Goal: Task Accomplishment & Management: Complete application form

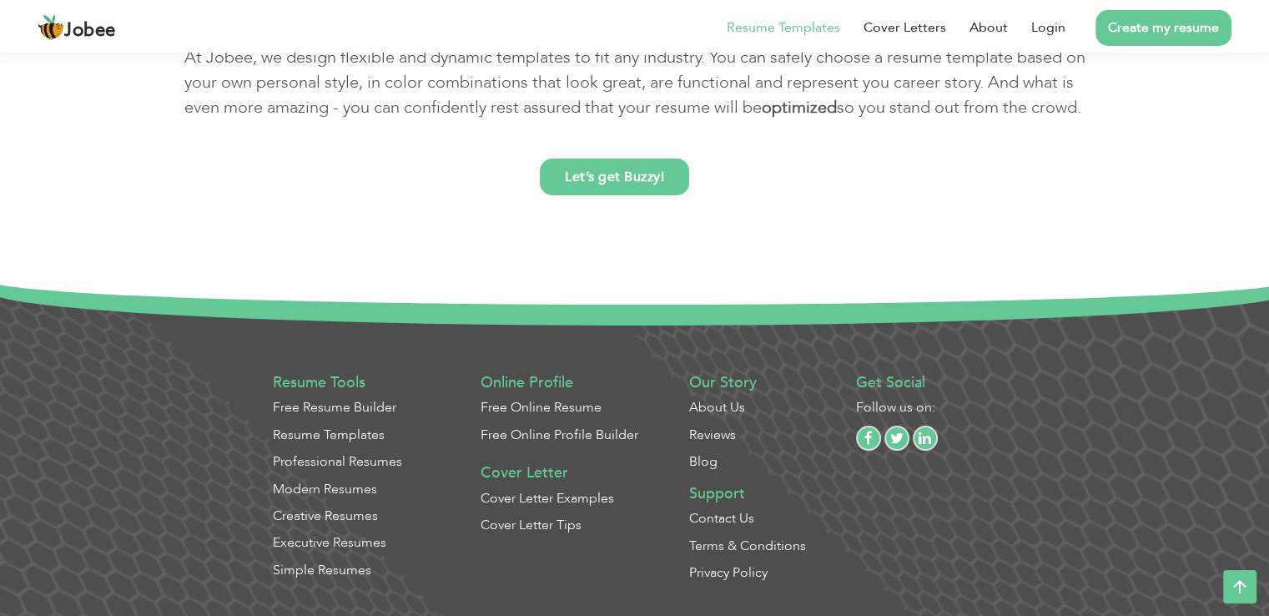
scroll to position [7429, 0]
click at [0, 0] on link "Login" at bounding box center [0, 0] width 0 height 0
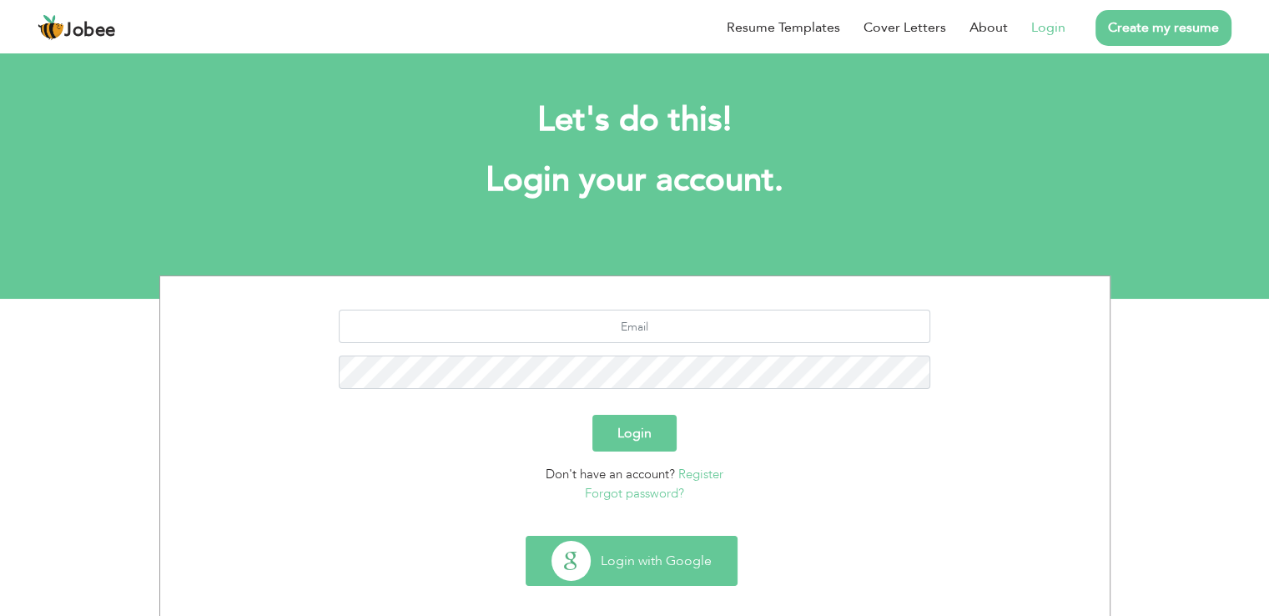
click at [605, 557] on button "Login with Google" at bounding box center [631, 560] width 210 height 48
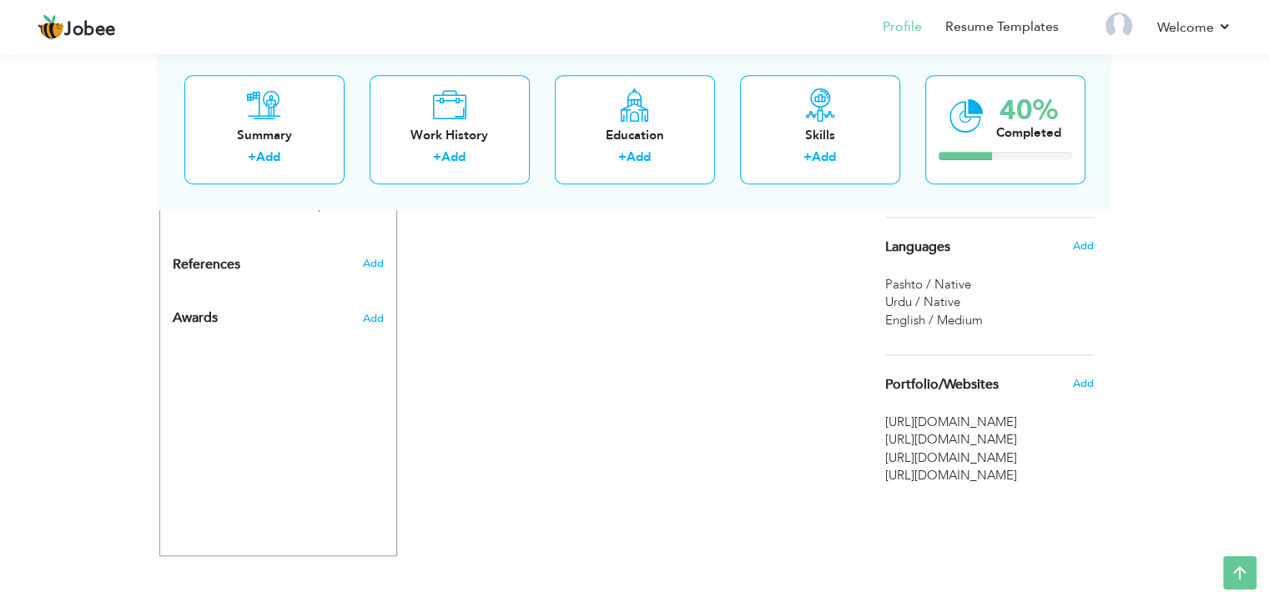
scroll to position [858, 0]
click at [1074, 376] on span "Add" at bounding box center [1082, 383] width 22 height 15
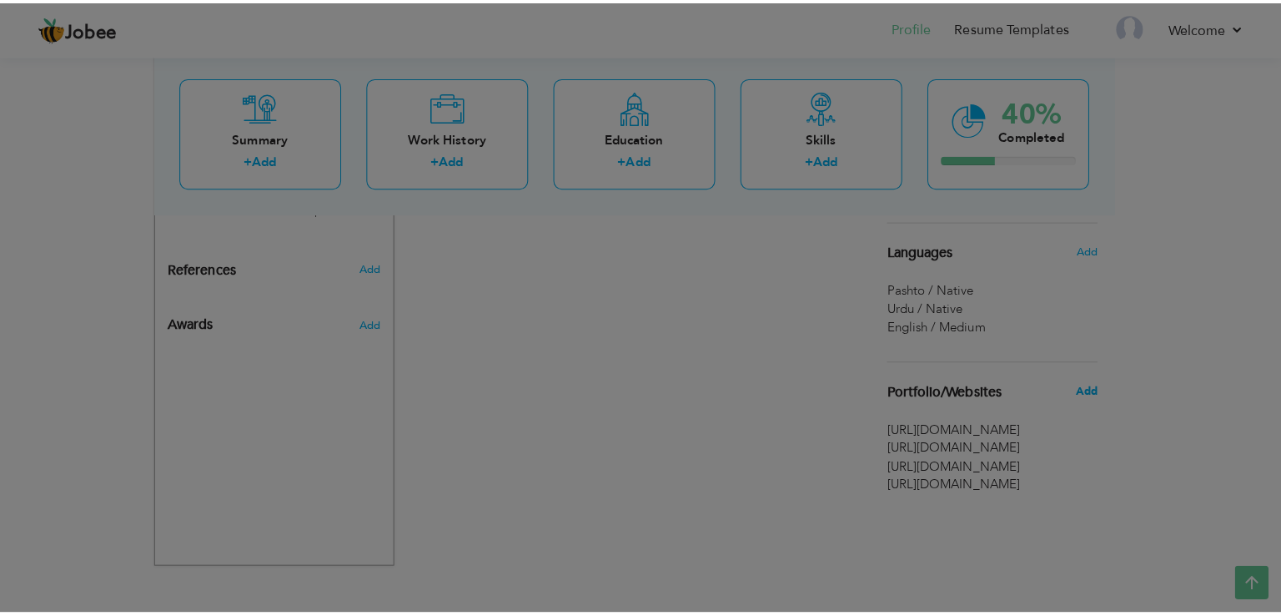
scroll to position [846, 0]
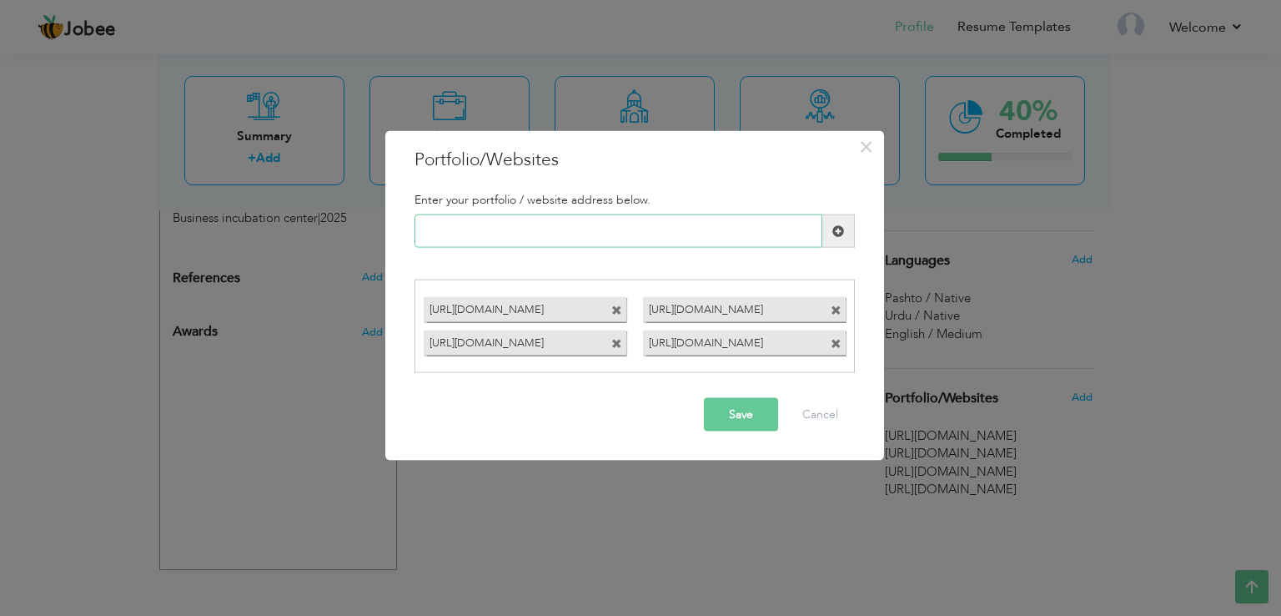
paste input "https://www.figma.com/design/J30nBbhTNiYYF0toLzDW4K/Untitled?m=auto&t=dq6j17rdr…"
type input "https://www.figma.com/design/J30nBbhTNiYYF0toLzDW4K/Untitled?m=auto&t=dq6j17rdr…"
click at [743, 418] on button "Save" at bounding box center [741, 413] width 74 height 33
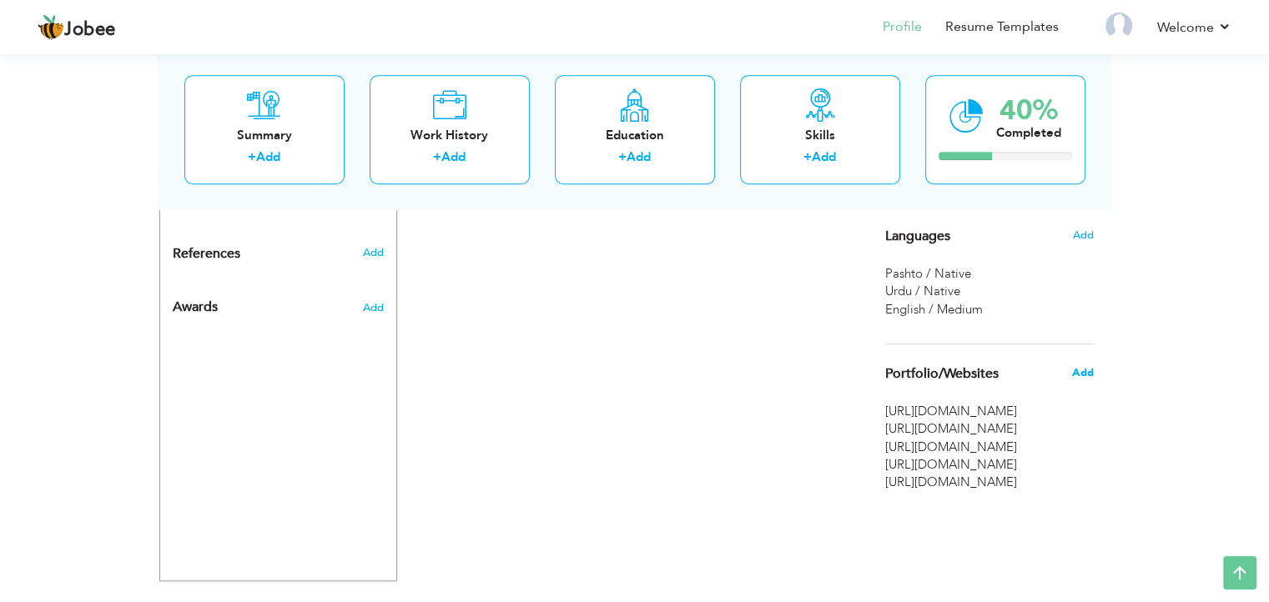
click at [1088, 371] on span "Add" at bounding box center [1082, 372] width 22 height 15
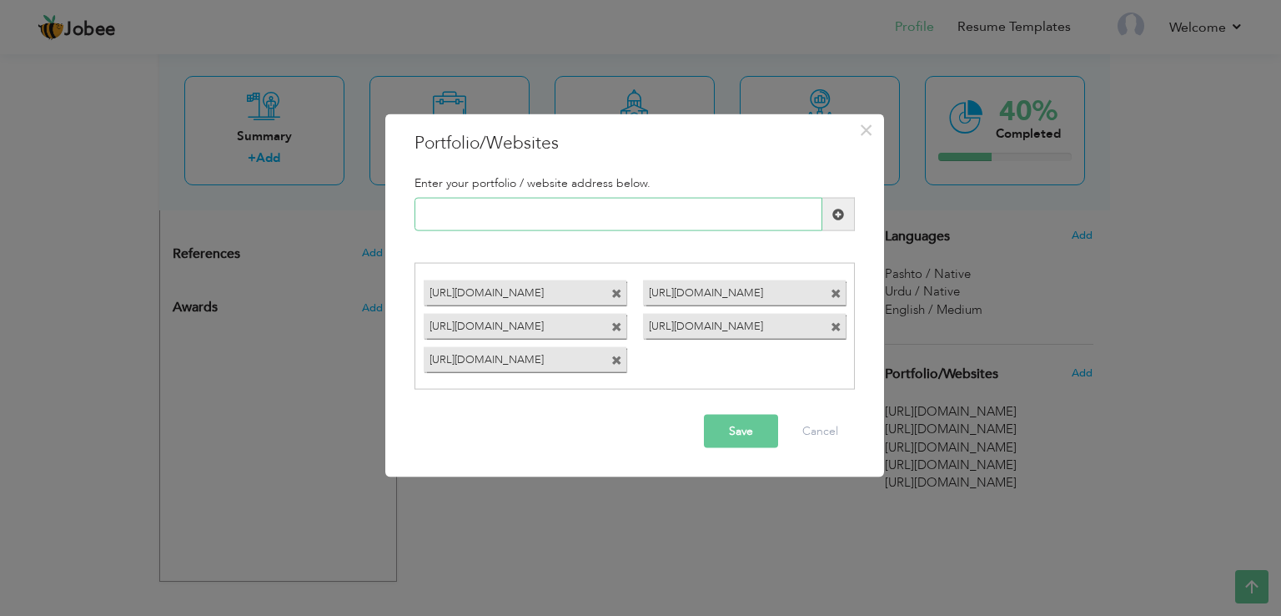
paste input "https://www.figma.com/design/8RQzMYgk9eG3W5VplMgWcT/Untitled?m=auto&t=dq6j17rdr…"
type input "https://www.figma.com/design/8RQzMYgk9eG3W5VplMgWcT/Untitled?m=auto&t=dq6j17rdr…"
click at [837, 212] on span at bounding box center [838, 214] width 12 height 12
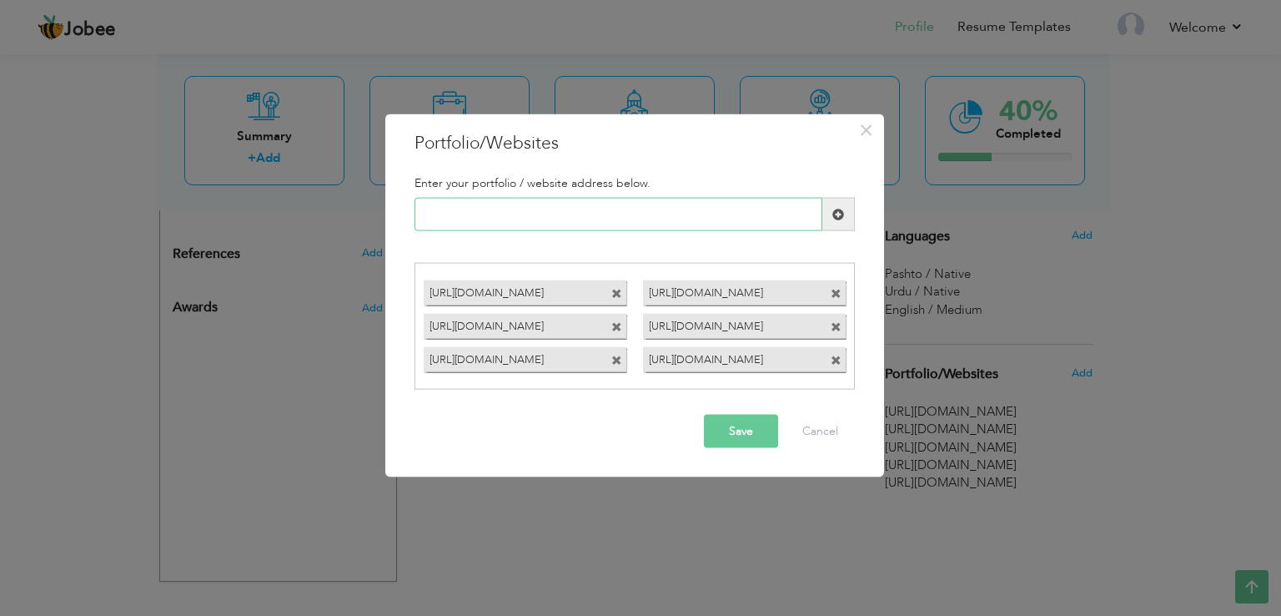
paste input "https://www.figma.com/design/J30nBbhTNiYYF0toLzDW4K/Untitled?m=auto&t=dq6j17rdr…"
type input "https://www.figma.com/design/J30nBbhTNiYYF0toLzDW4K/Untitled?m=auto&t=dq6j17rdr…"
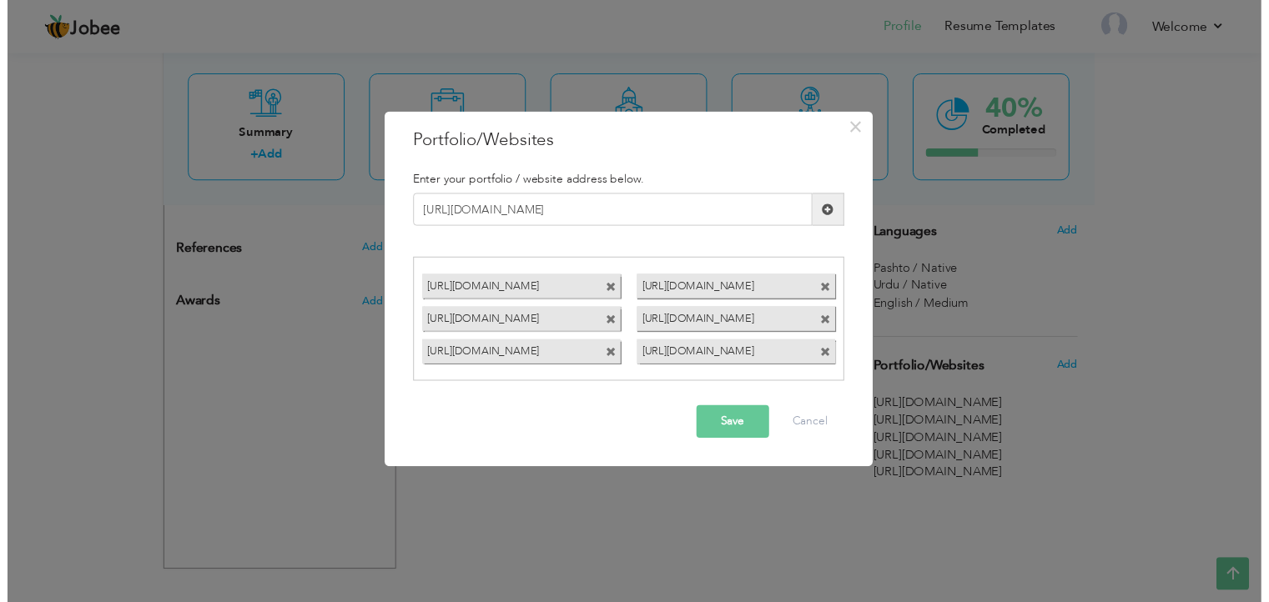
scroll to position [0, 0]
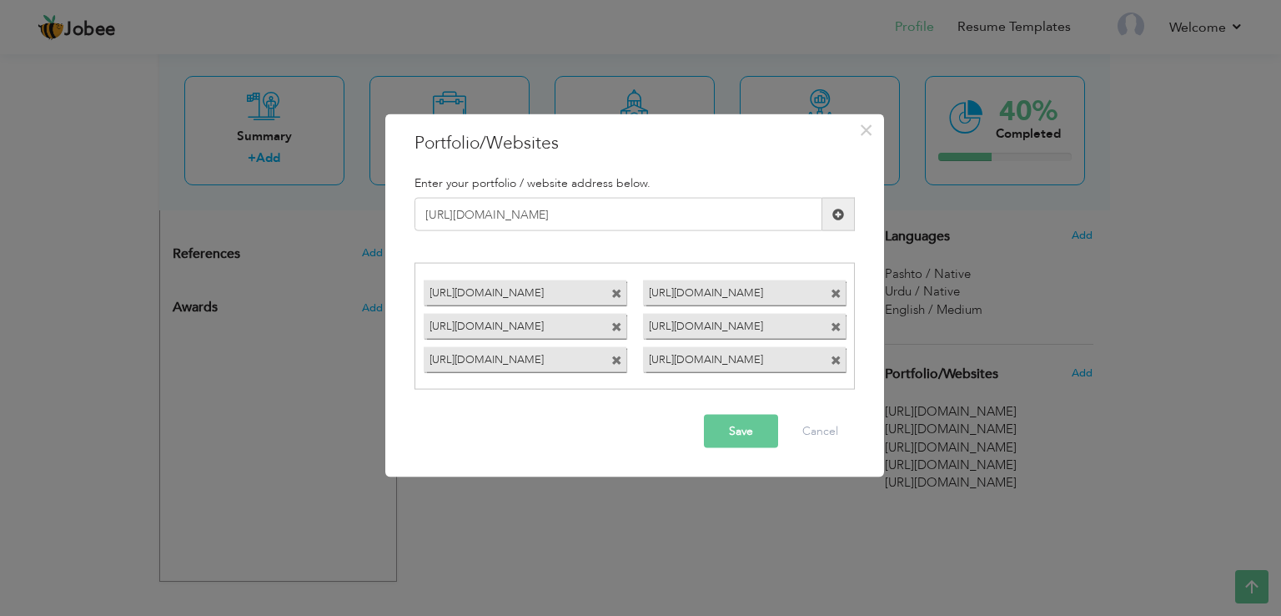
click at [841, 222] on span at bounding box center [838, 214] width 33 height 33
click at [759, 447] on div "Save Cancel" at bounding box center [634, 430] width 465 height 58
click at [762, 436] on button "Save" at bounding box center [741, 430] width 74 height 33
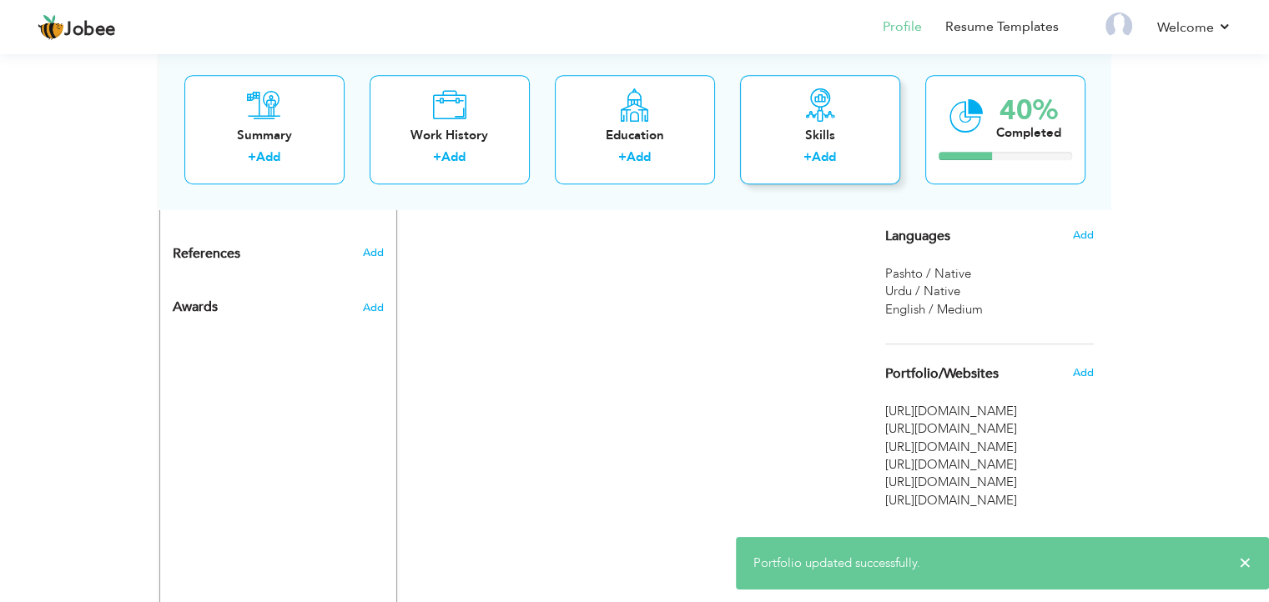
click at [817, 168] on div "+ Add" at bounding box center [819, 160] width 133 height 22
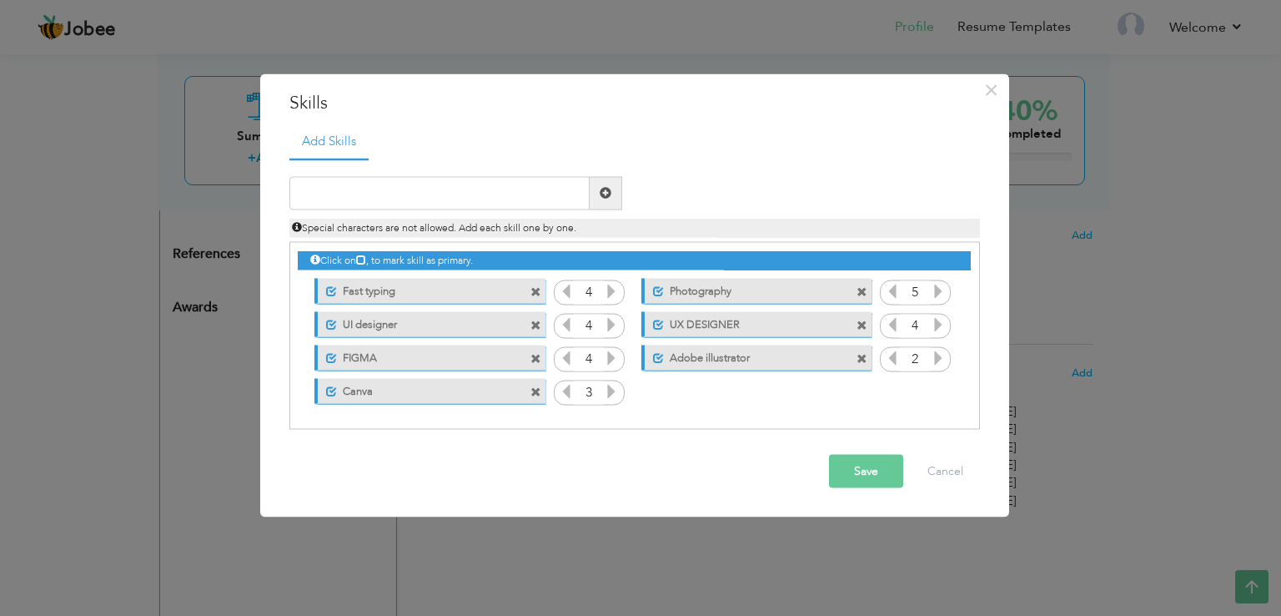
click at [861, 296] on span at bounding box center [862, 292] width 11 height 11
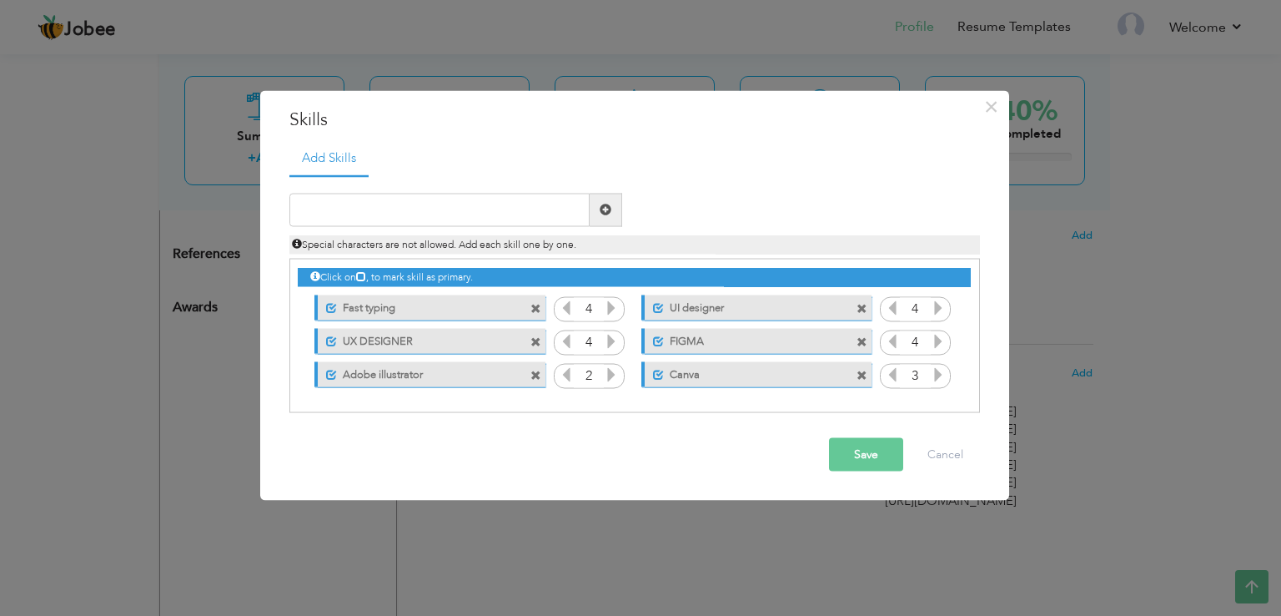
click at [854, 455] on button "Save" at bounding box center [866, 453] width 74 height 33
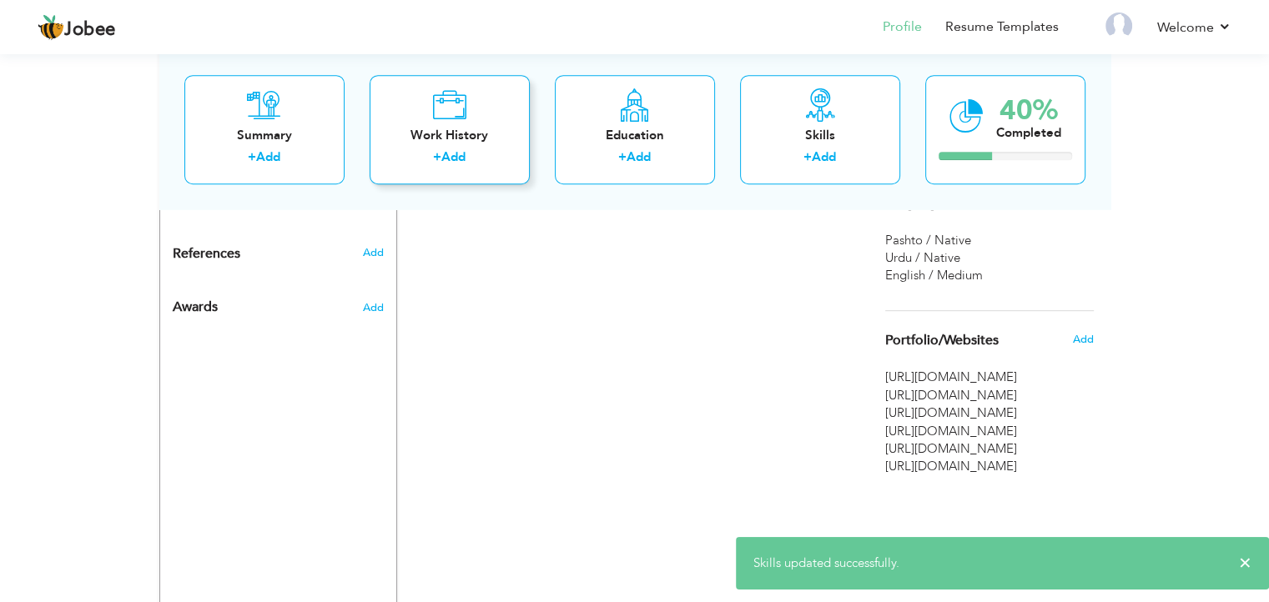
click at [478, 158] on div "+ Add" at bounding box center [449, 160] width 133 height 22
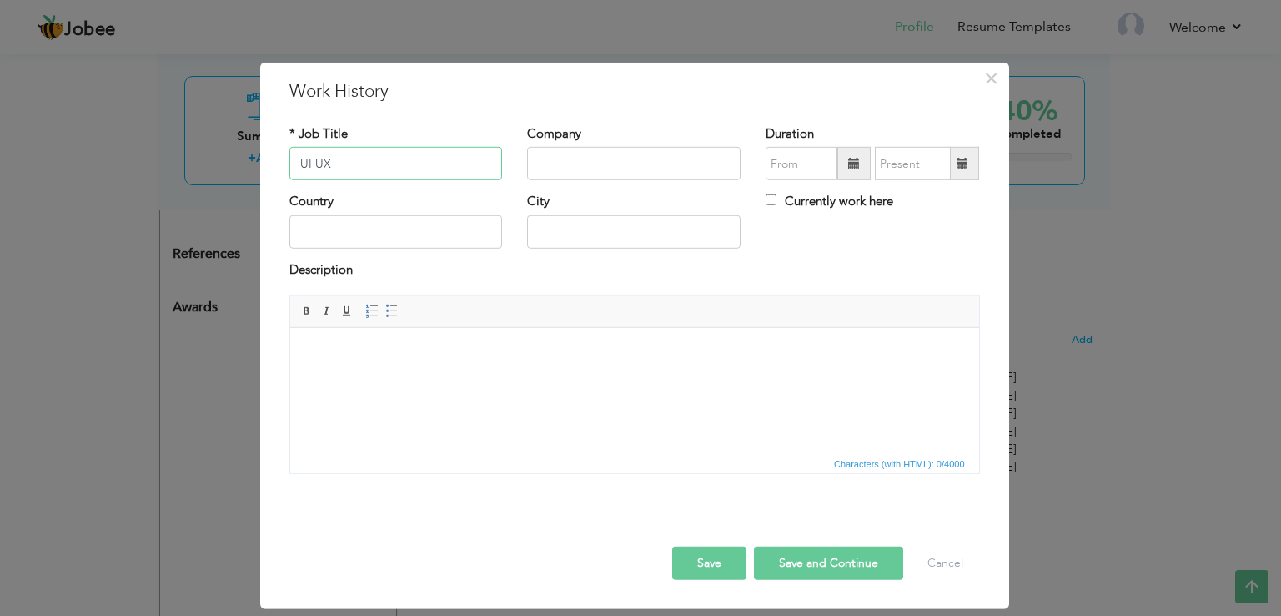
type input "UI UX"
click at [597, 173] on input "text" at bounding box center [634, 163] width 214 height 33
type input "XEVEN SOLUTION"
click at [344, 242] on input "text" at bounding box center [396, 231] width 214 height 33
type input "PAKISTAN"
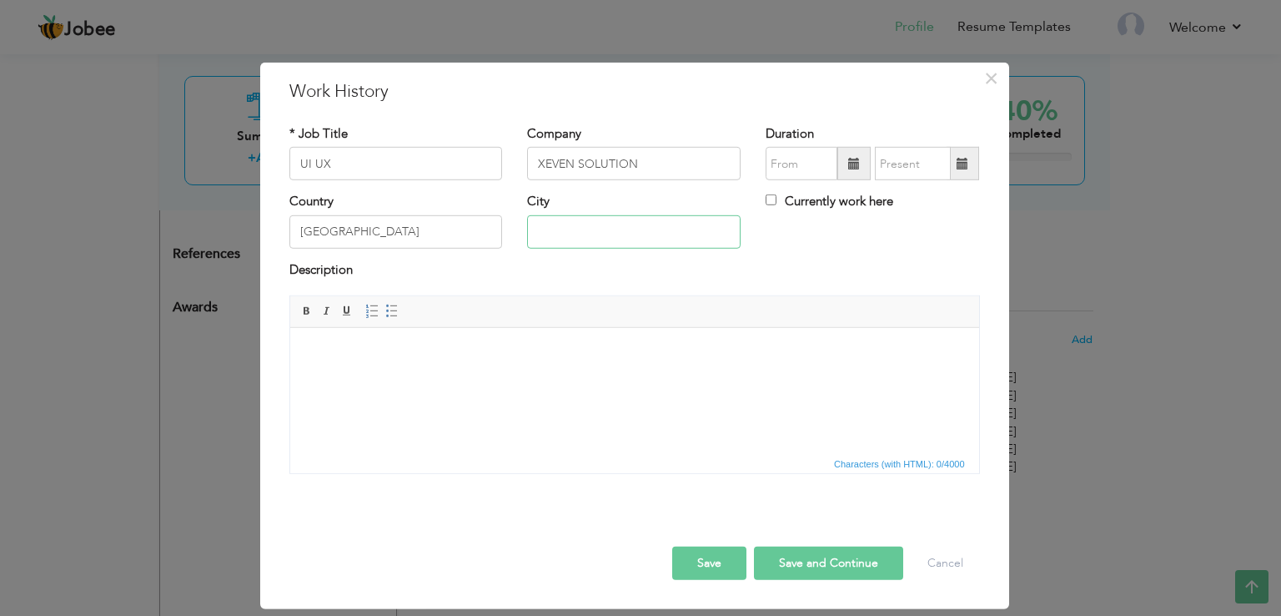
click at [592, 219] on input "text" at bounding box center [634, 231] width 214 height 33
click at [581, 221] on input "text" at bounding box center [634, 231] width 214 height 33
type input "LAHORE"
click at [789, 171] on input "08/2025" at bounding box center [802, 163] width 72 height 33
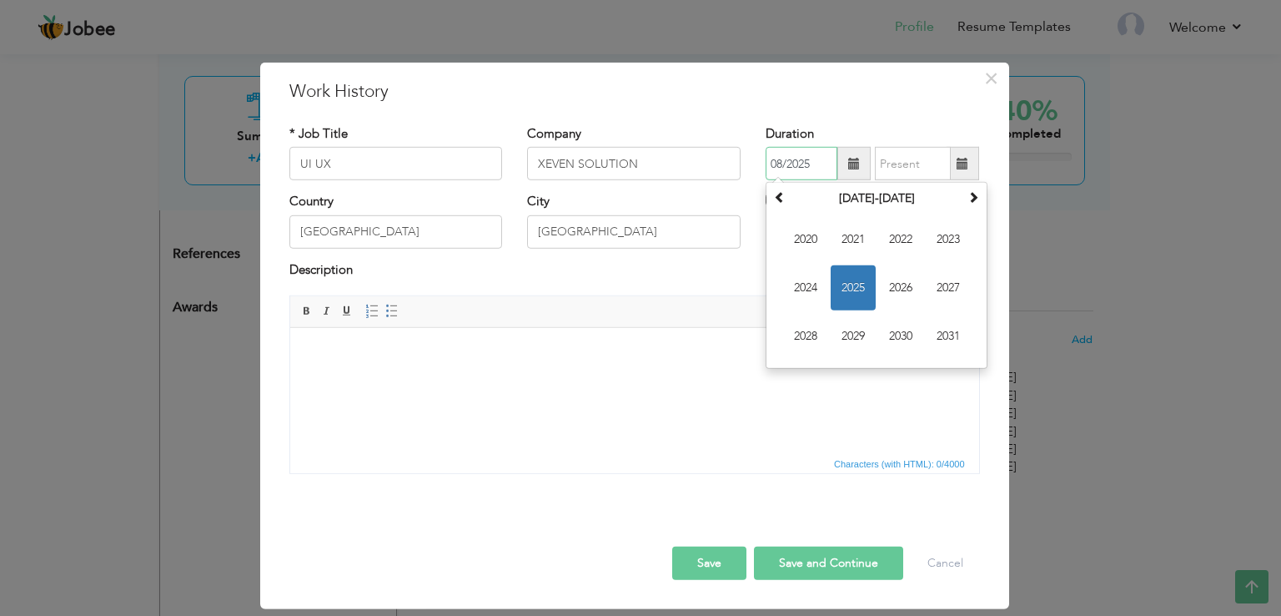
click at [852, 289] on span "2025" at bounding box center [853, 287] width 45 height 45
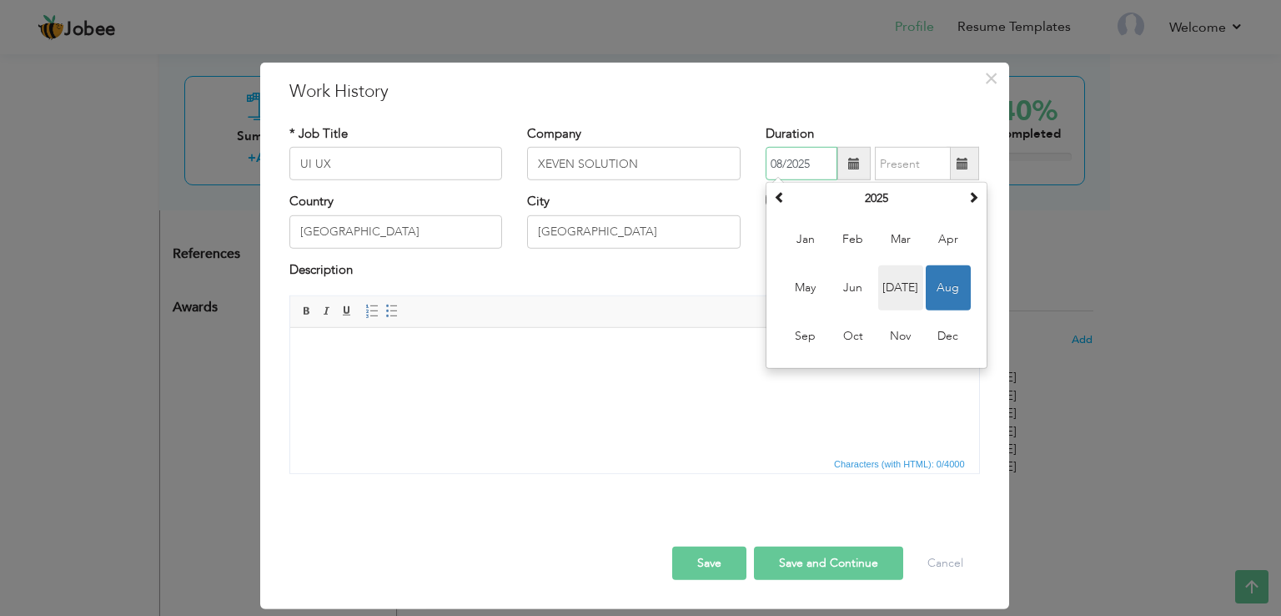
click at [911, 282] on span "Jul" at bounding box center [900, 287] width 45 height 45
type input "07/2025"
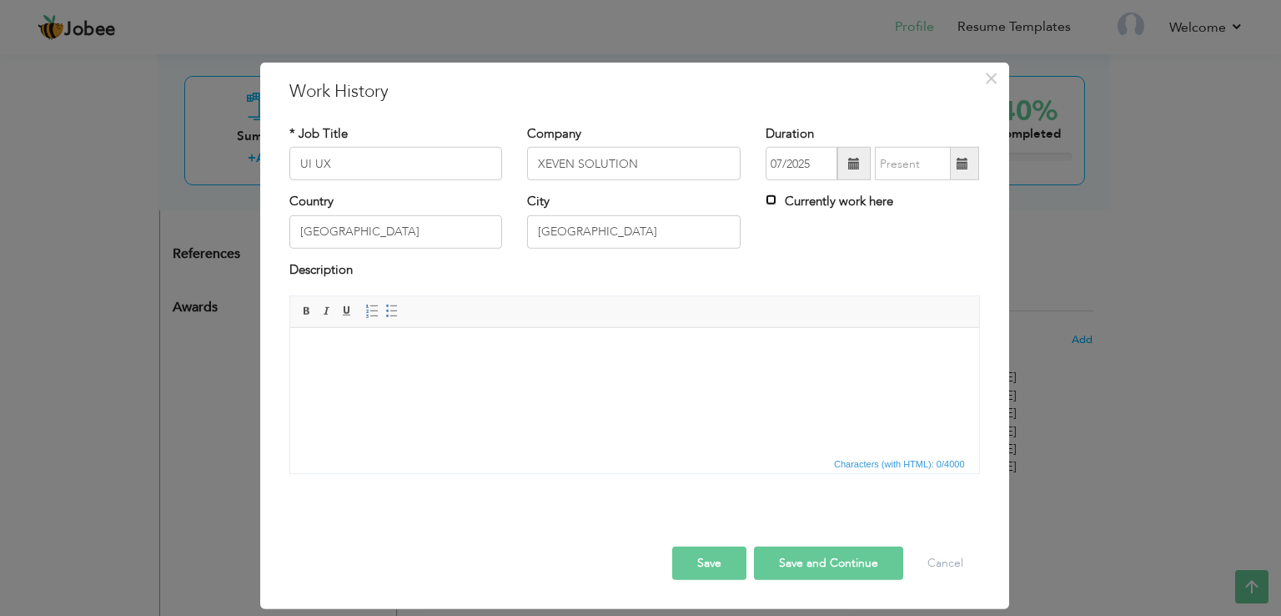
click at [775, 199] on input "Currently work here" at bounding box center [771, 199] width 11 height 11
checkbox input "true"
click at [771, 558] on button "Save and Continue" at bounding box center [828, 562] width 149 height 33
checkbox input "false"
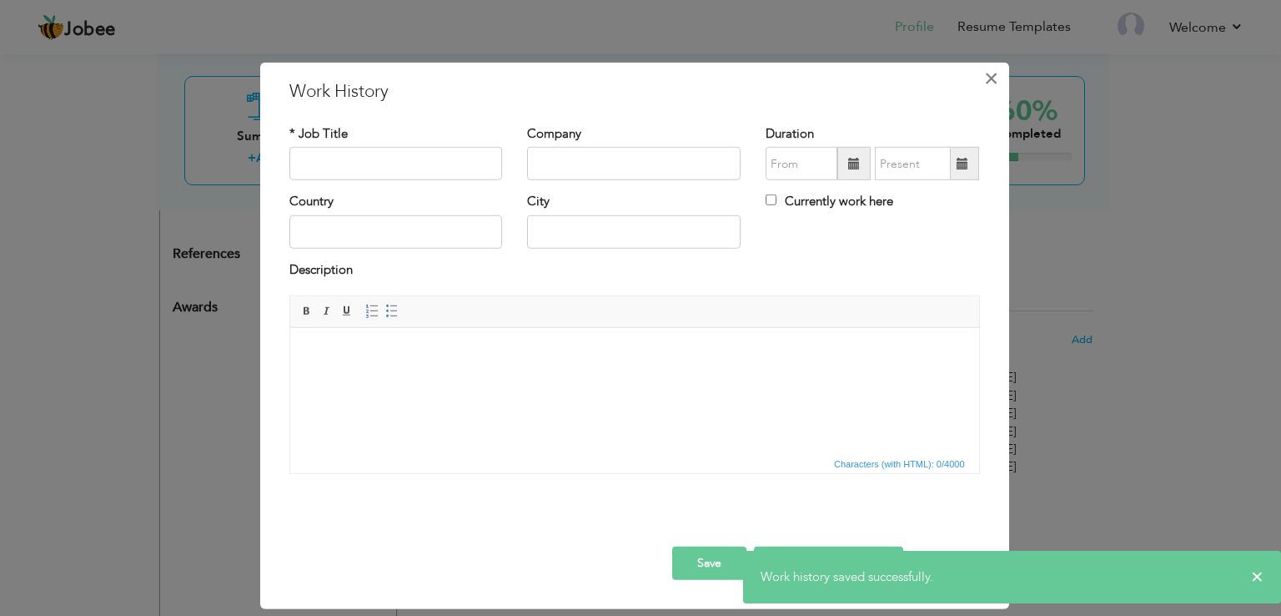
click at [988, 81] on span "×" at bounding box center [991, 78] width 14 height 30
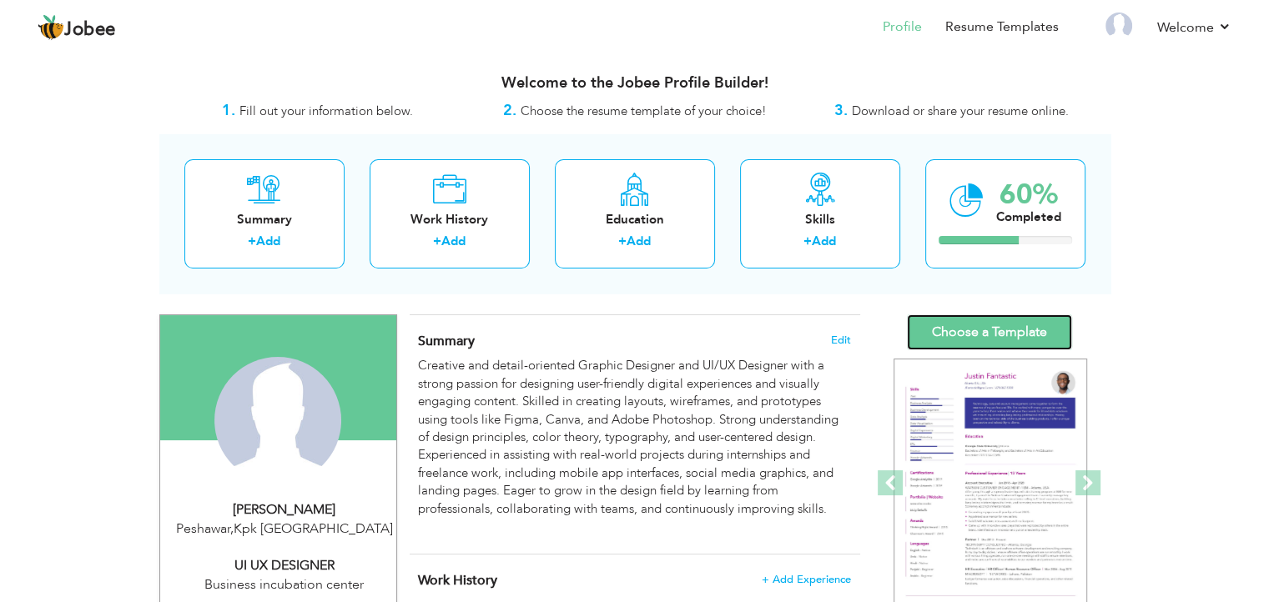
click at [988, 337] on link "Choose a Template" at bounding box center [989, 332] width 165 height 36
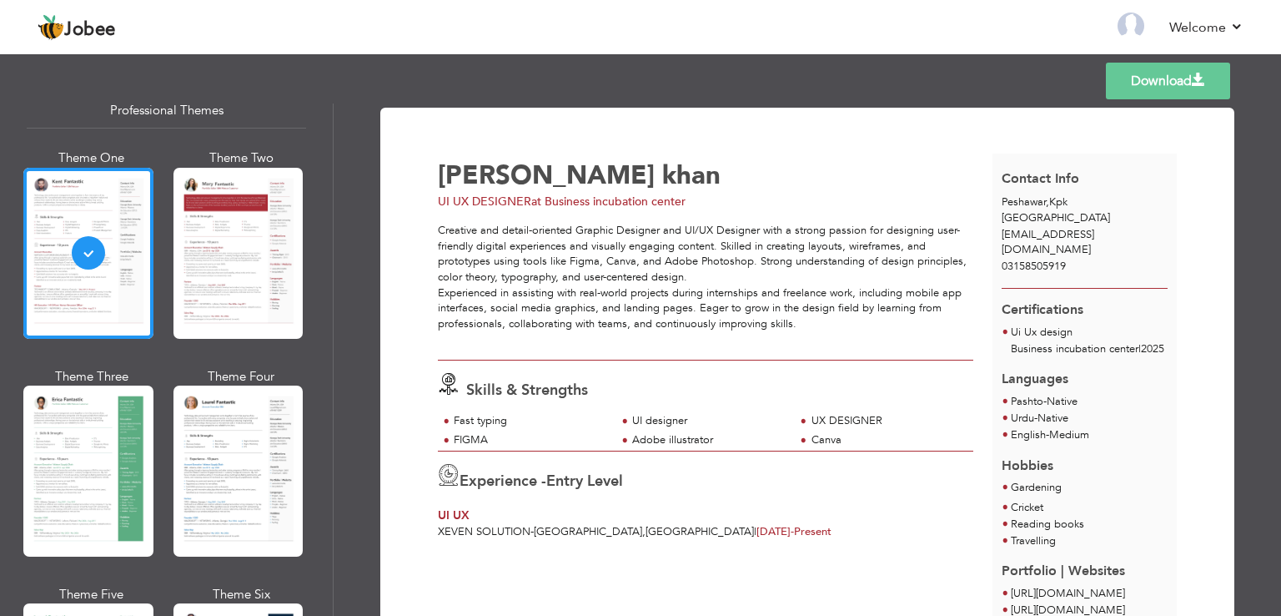
scroll to position [83, 0]
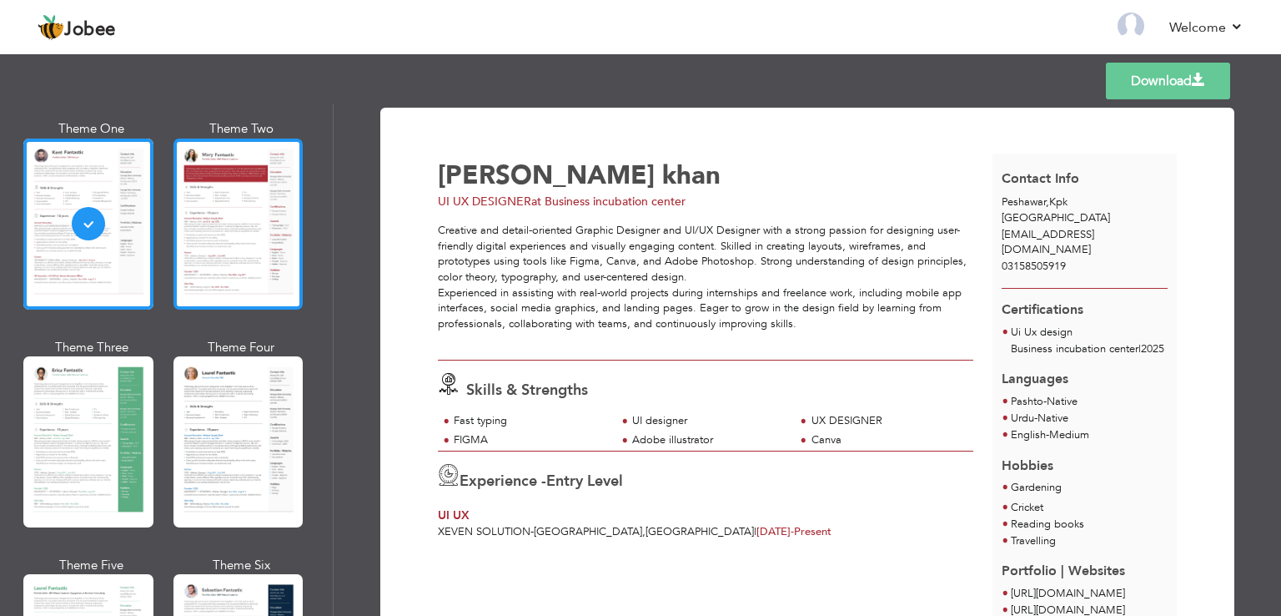
click at [199, 222] on div at bounding box center [238, 223] width 130 height 171
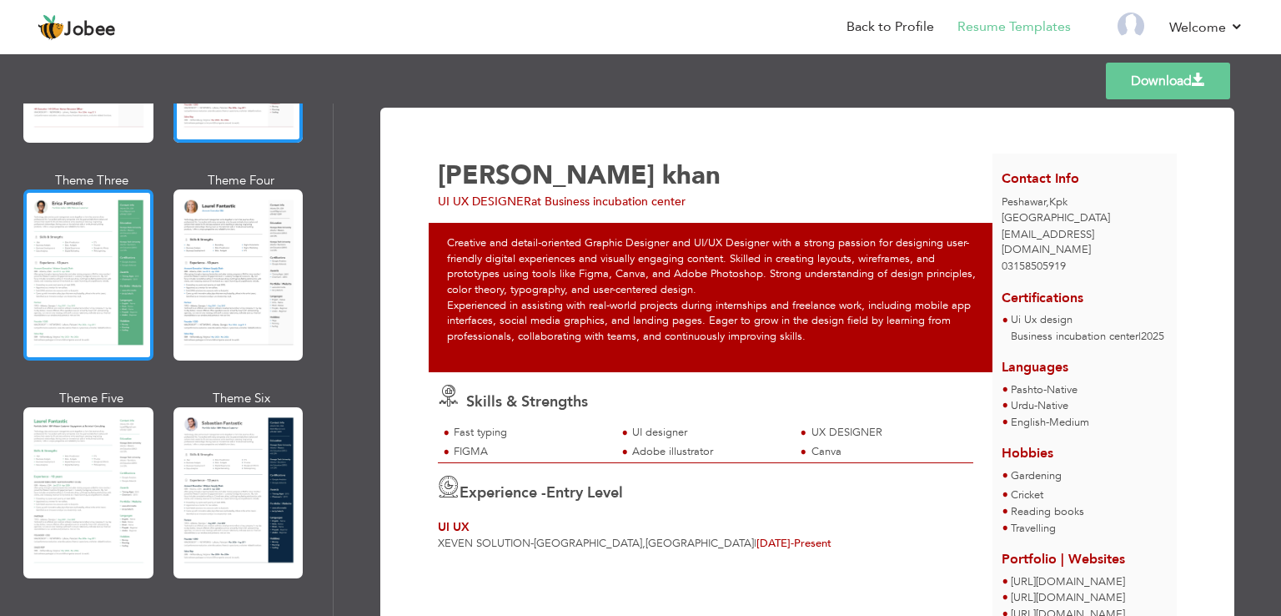
scroll to position [334, 0]
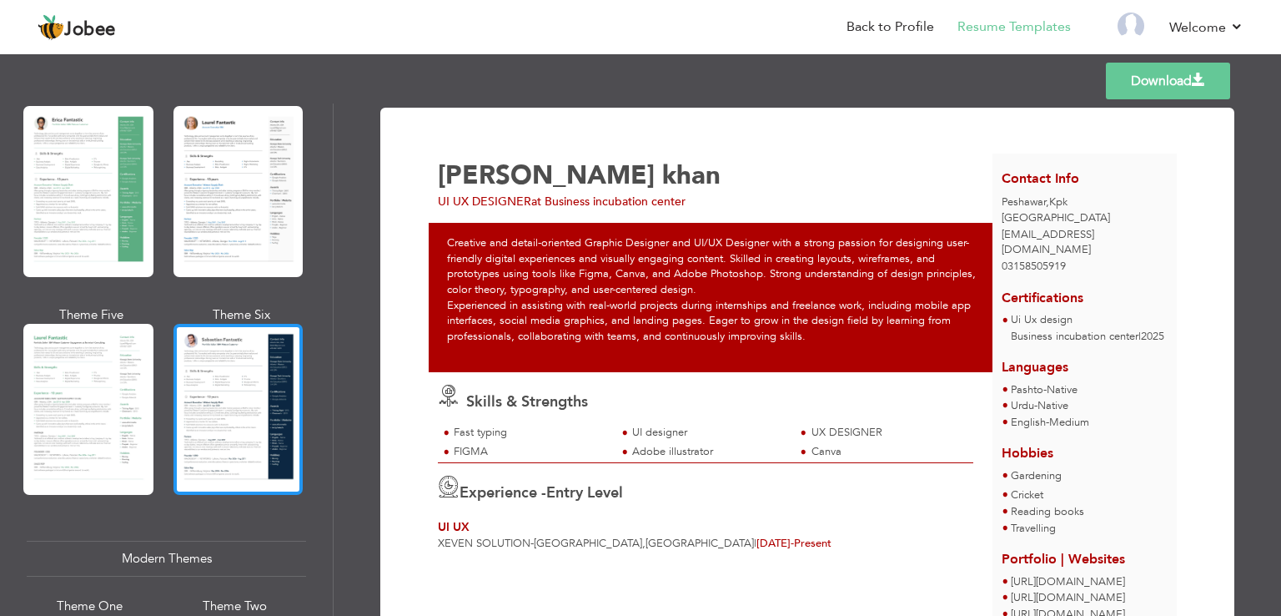
click at [173, 382] on div at bounding box center [238, 409] width 130 height 171
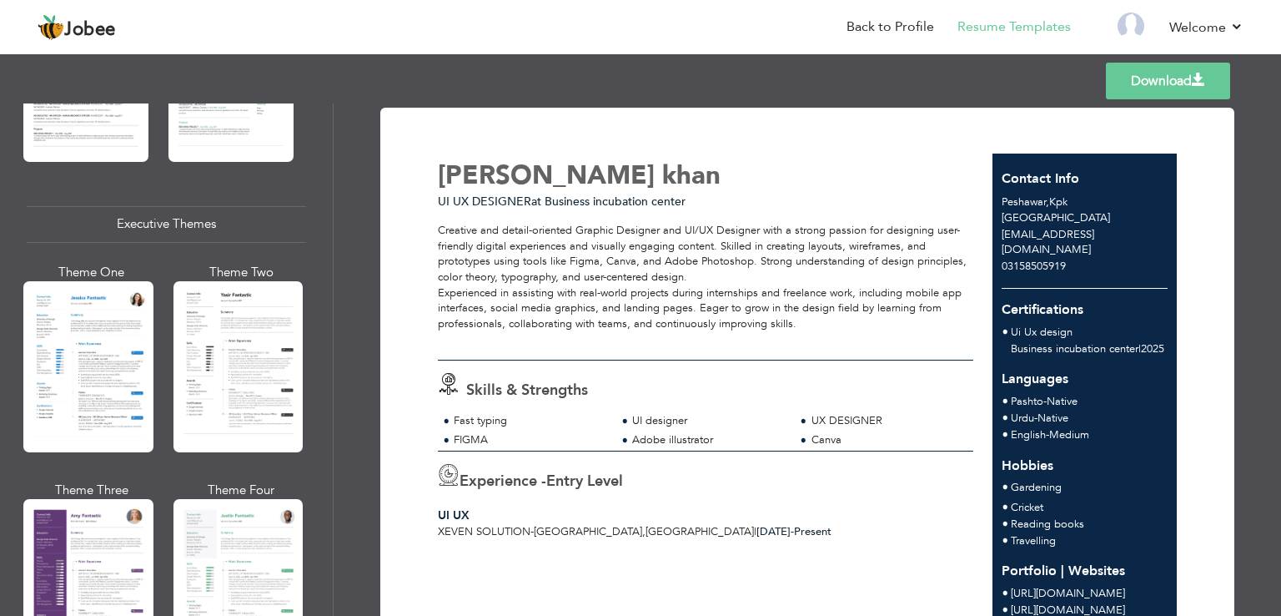
scroll to position [1168, 0]
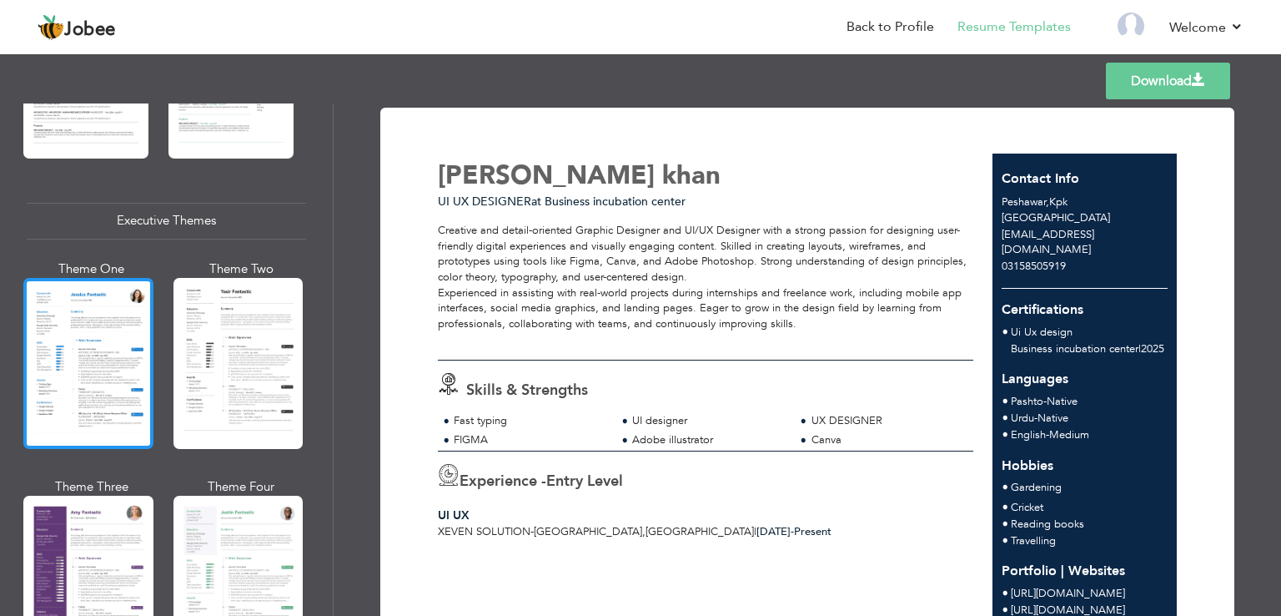
click at [140, 403] on div at bounding box center [88, 363] width 130 height 171
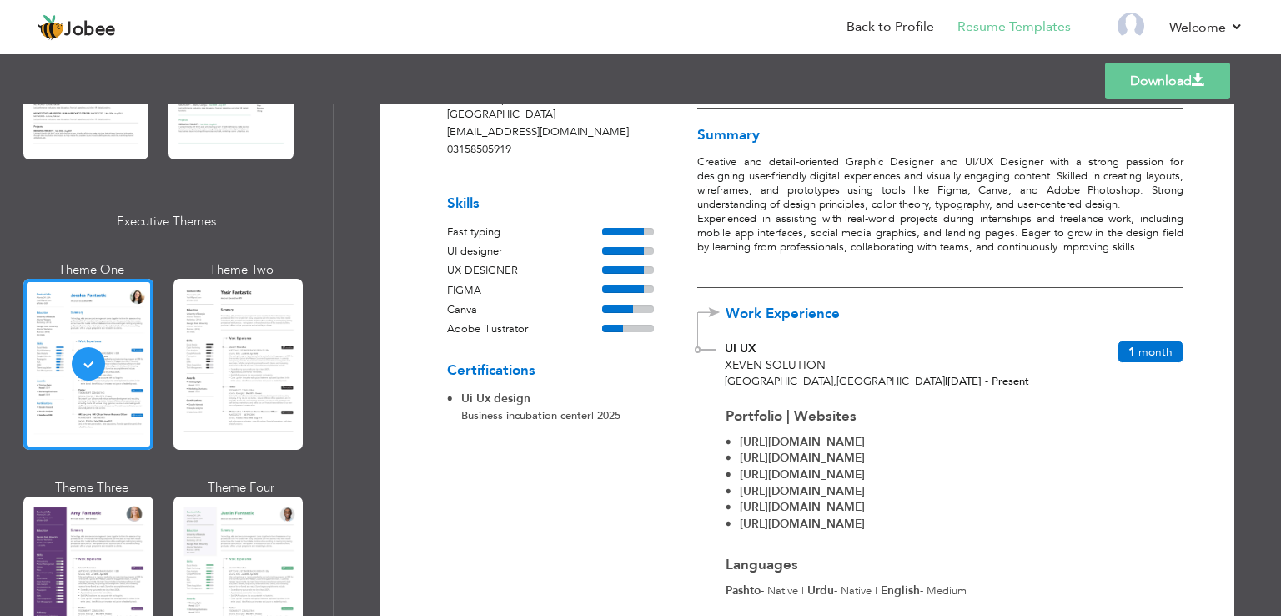
scroll to position [76, 0]
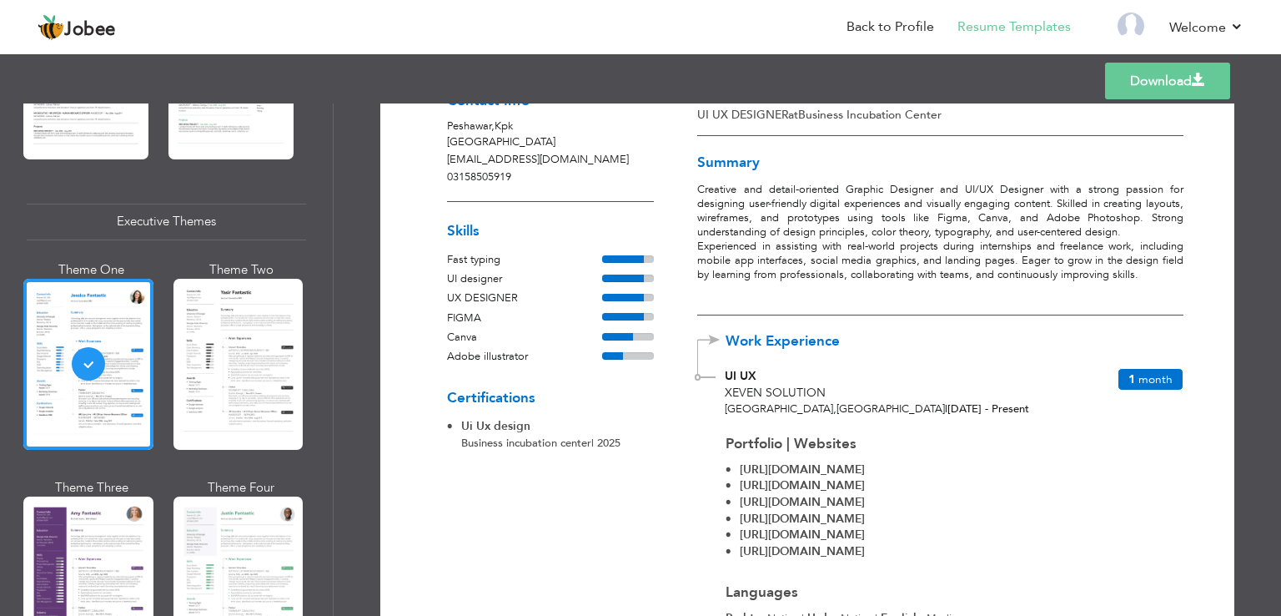
click at [1172, 88] on link "Download" at bounding box center [1167, 81] width 125 height 37
